Goal: Task Accomplishment & Management: Manage account settings

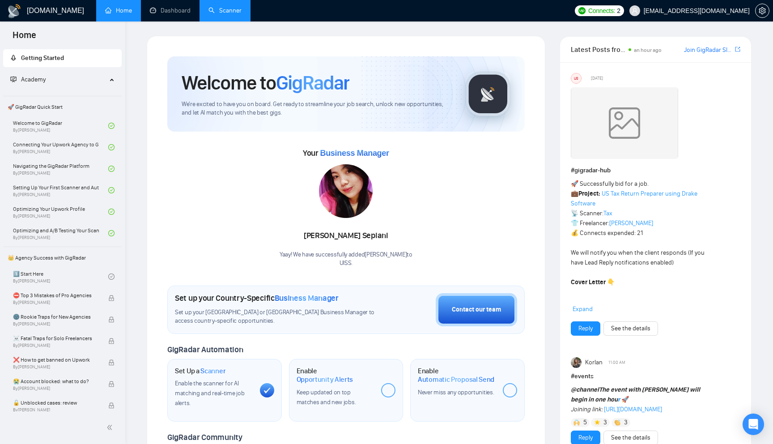
click at [232, 10] on link "Scanner" at bounding box center [224, 11] width 33 height 8
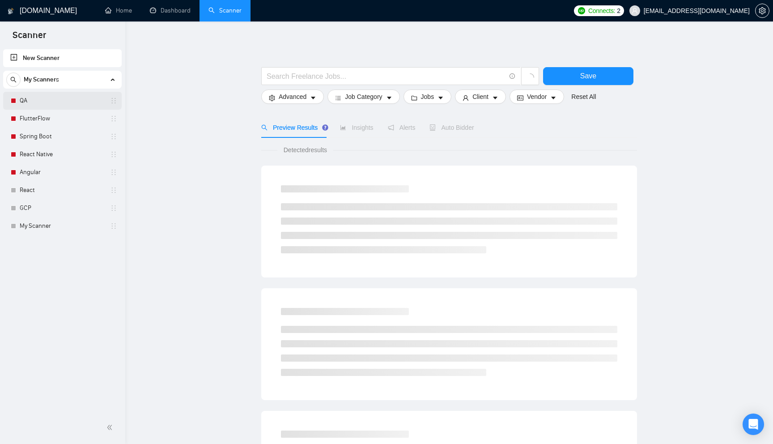
click at [45, 103] on link "QA" at bounding box center [62, 101] width 85 height 18
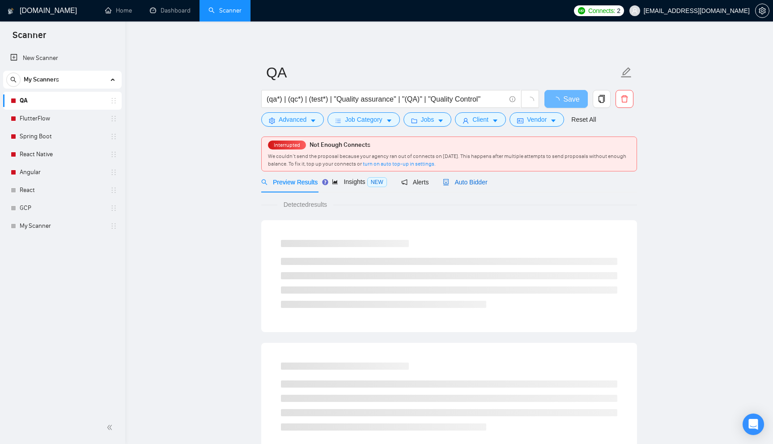
click at [481, 183] on span "Auto Bidder" at bounding box center [465, 181] width 44 height 7
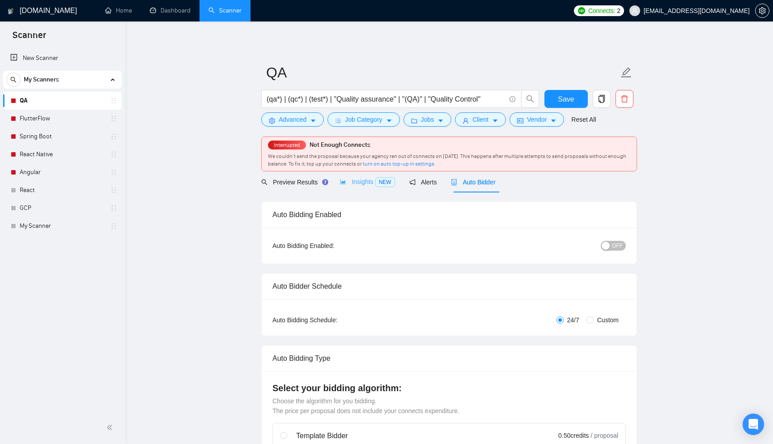
click at [344, 188] on div "Insights NEW" at bounding box center [367, 181] width 55 height 21
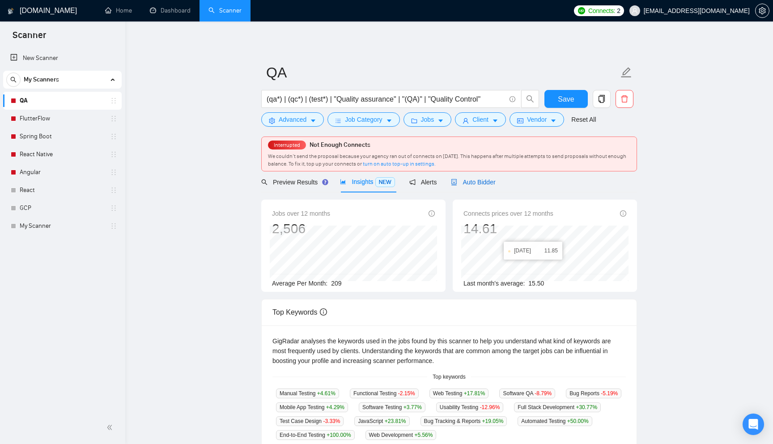
click at [473, 177] on div "Auto Bidder" at bounding box center [473, 182] width 44 height 10
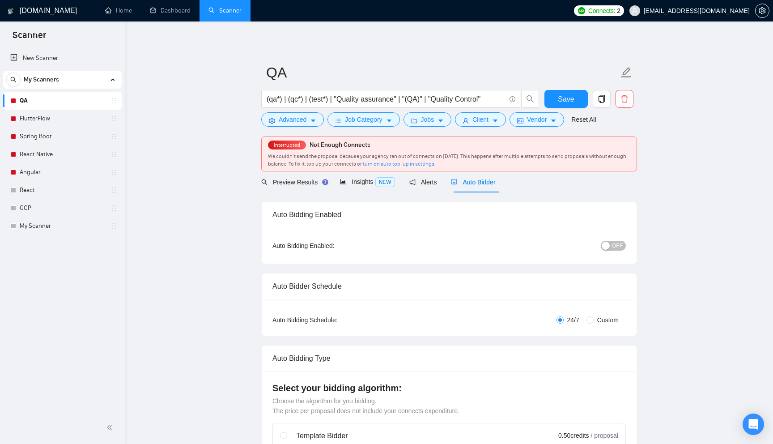
click at [616, 246] on span "OFF" at bounding box center [617, 246] width 11 height 10
click at [618, 246] on div "button" at bounding box center [621, 246] width 8 height 8
click at [568, 101] on span "Save" at bounding box center [566, 98] width 16 height 11
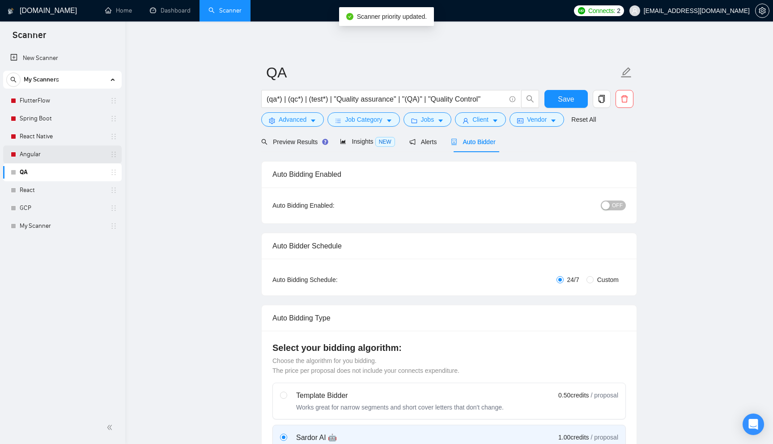
click at [72, 149] on link "Angular" at bounding box center [62, 154] width 85 height 18
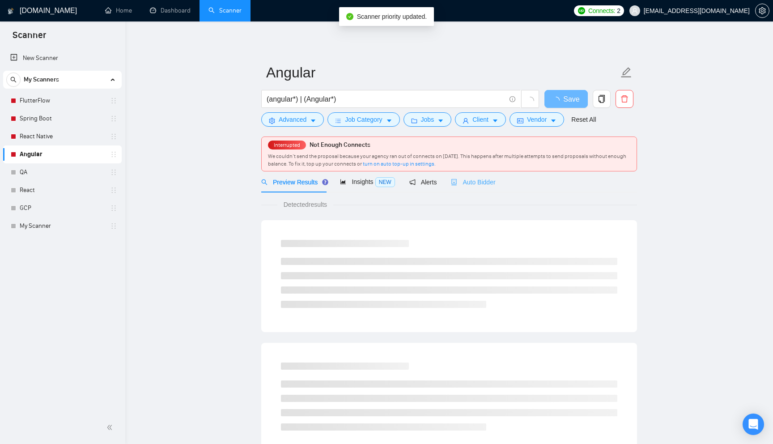
click at [480, 177] on div "Auto Bidder" at bounding box center [473, 181] width 44 height 21
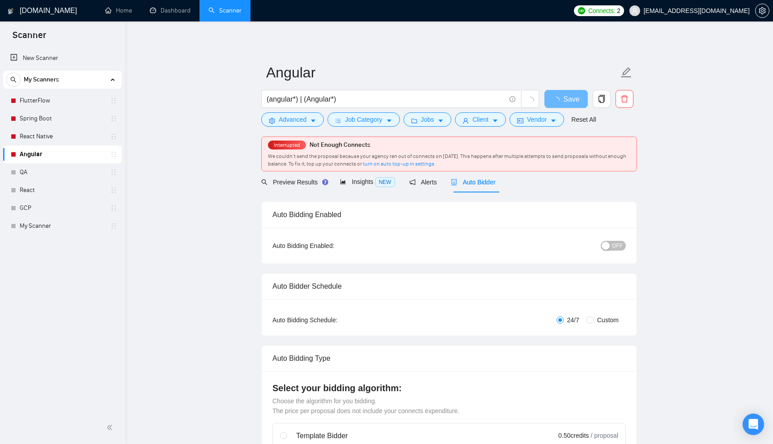
checkbox input "true"
click at [610, 244] on button "OFF" at bounding box center [613, 246] width 25 height 10
click at [615, 244] on button "ON" at bounding box center [614, 246] width 22 height 10
click at [573, 101] on span "Save" at bounding box center [566, 98] width 16 height 11
